Goal: Transaction & Acquisition: Purchase product/service

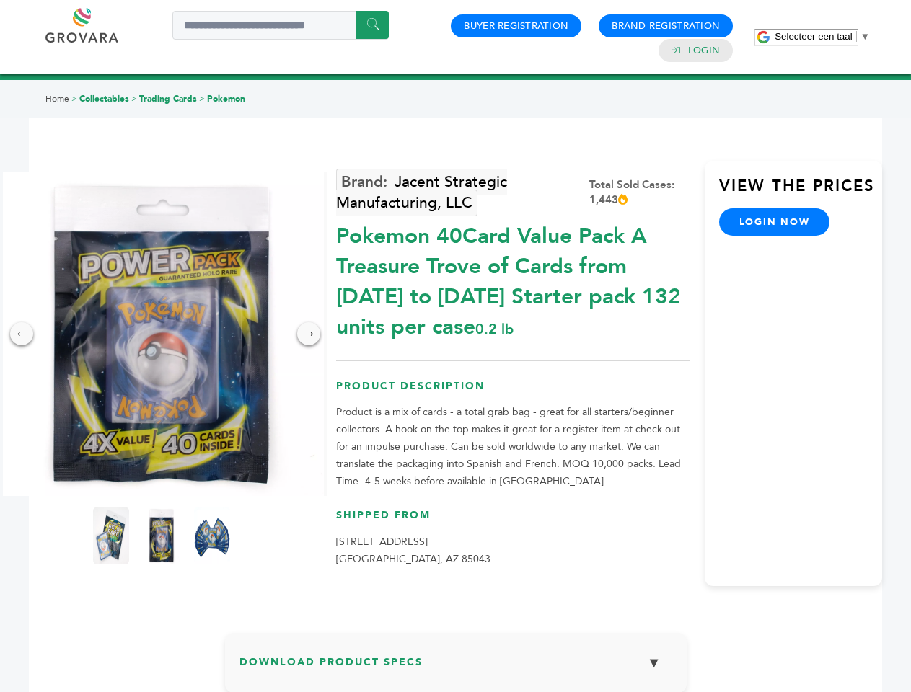
click at [822, 36] on span "Selecteer een taal" at bounding box center [812, 36] width 77 height 11
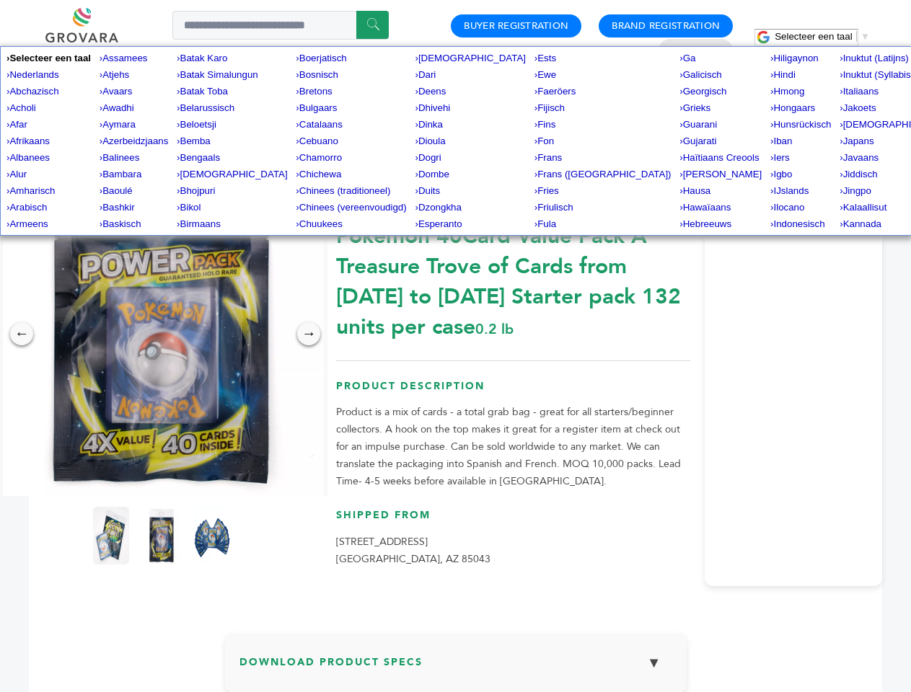
click at [162, 334] on img at bounding box center [161, 334] width 325 height 325
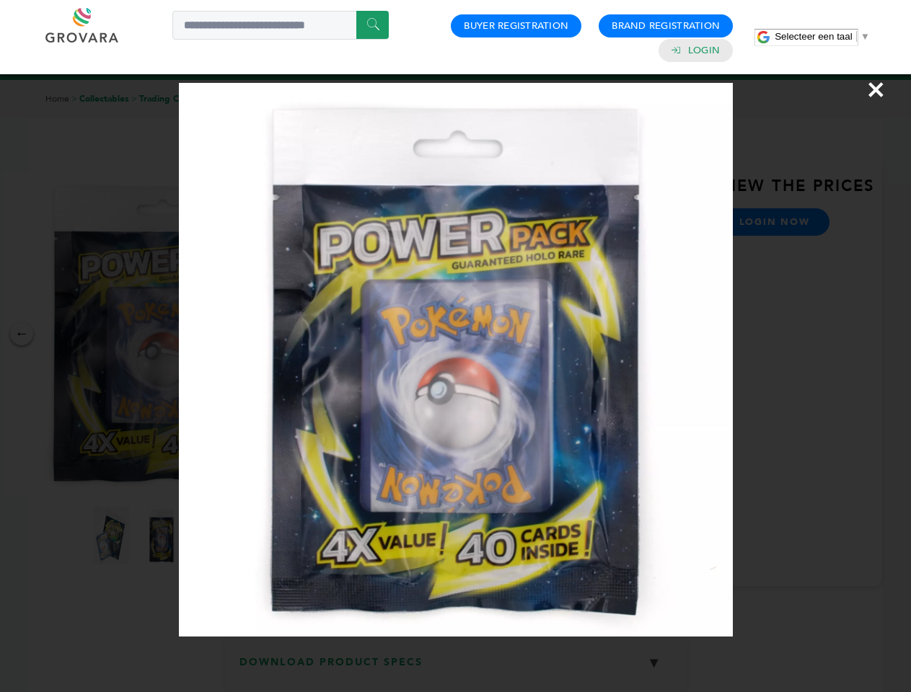
click at [22, 334] on div "×" at bounding box center [455, 346] width 911 height 692
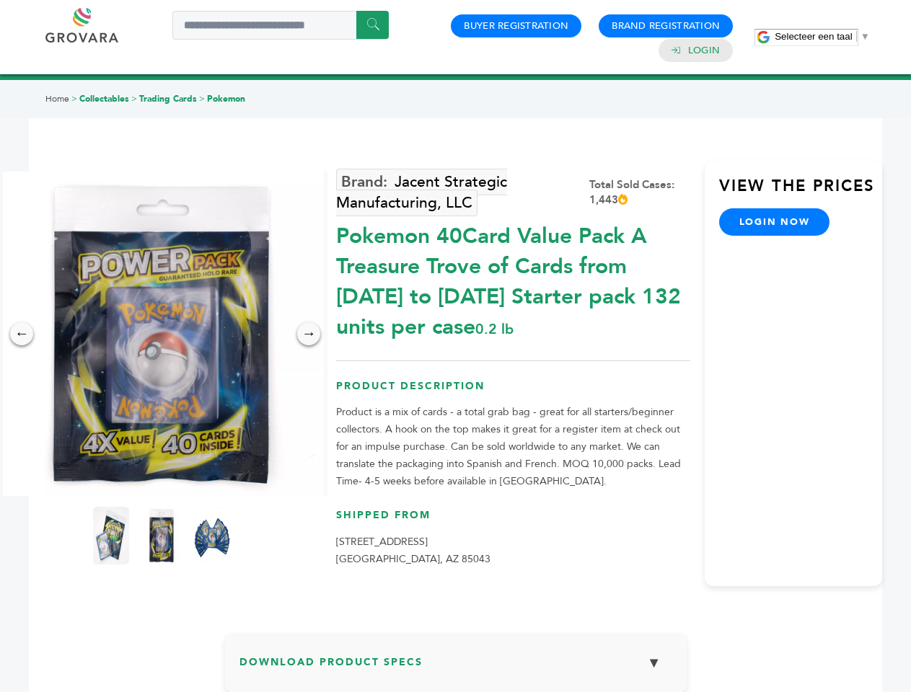
click at [309, 334] on div "→" at bounding box center [308, 333] width 23 height 23
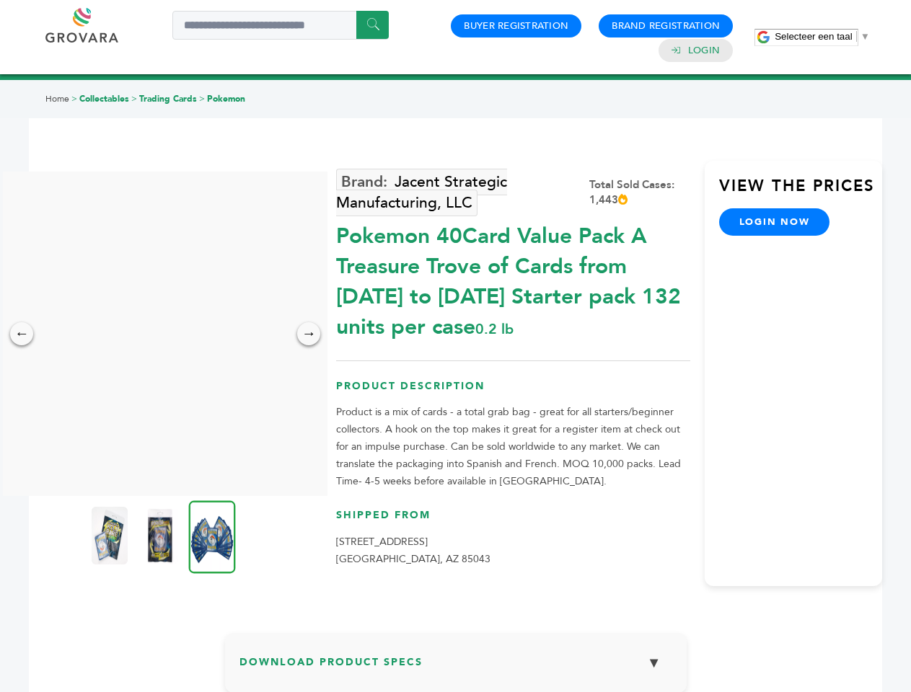
click at [111, 536] on img at bounding box center [110, 536] width 36 height 58
click at [0, 0] on div "×" at bounding box center [0, 0] width 0 height 0
click at [212, 536] on img at bounding box center [212, 536] width 47 height 73
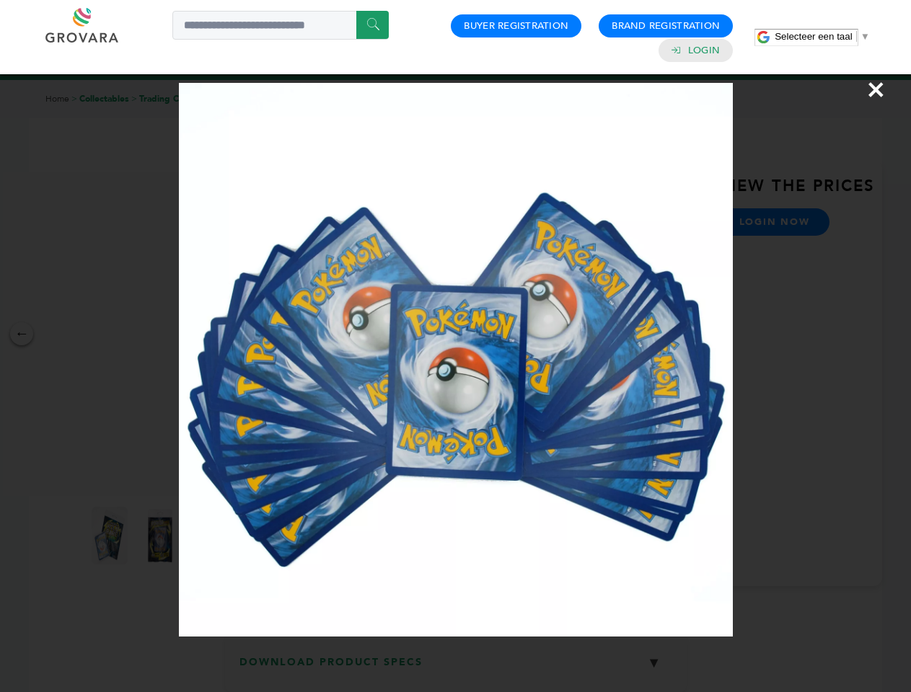
click at [456, 668] on div "×" at bounding box center [455, 346] width 911 height 692
